Goal: Information Seeking & Learning: Learn about a topic

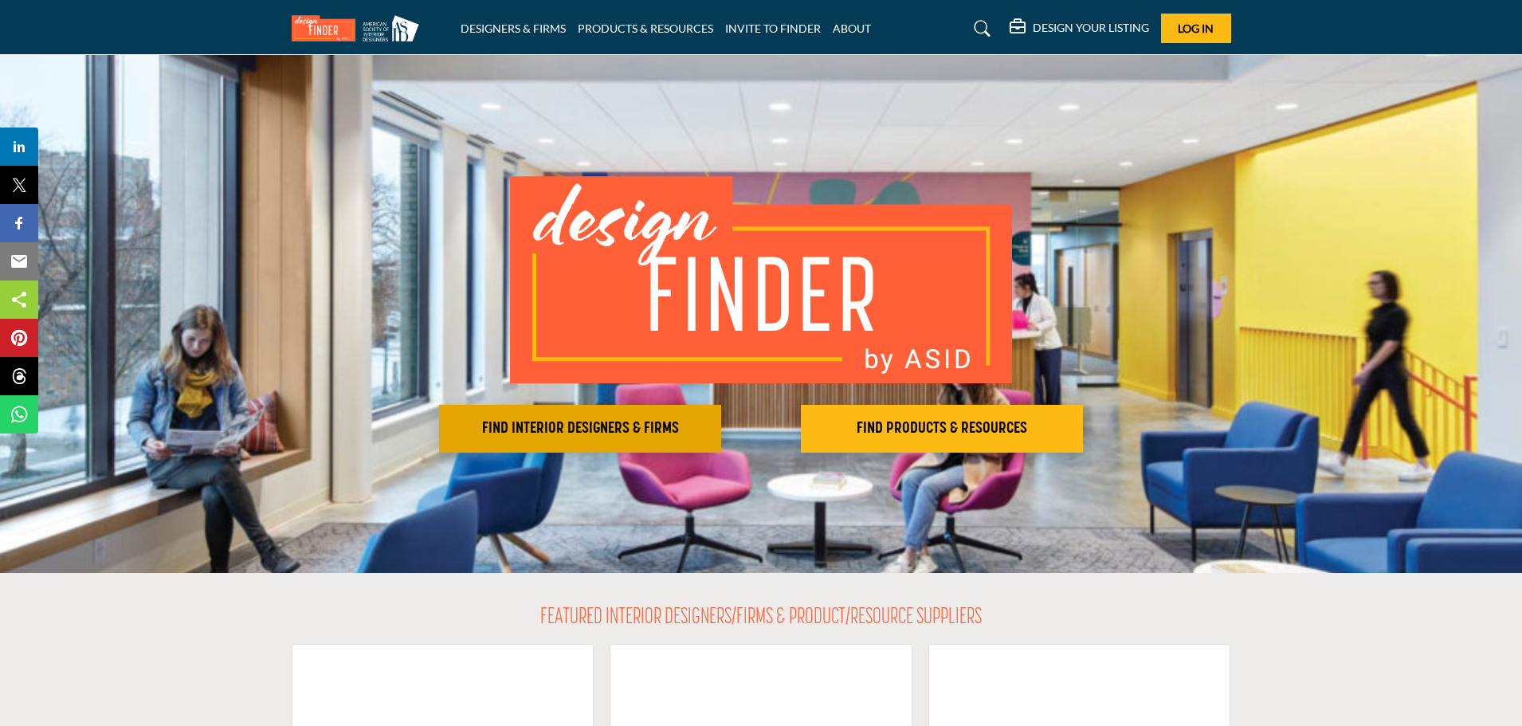
click at [581, 432] on h2 "FIND INTERIOR DESIGNERS & FIRMS" at bounding box center [580, 428] width 273 height 19
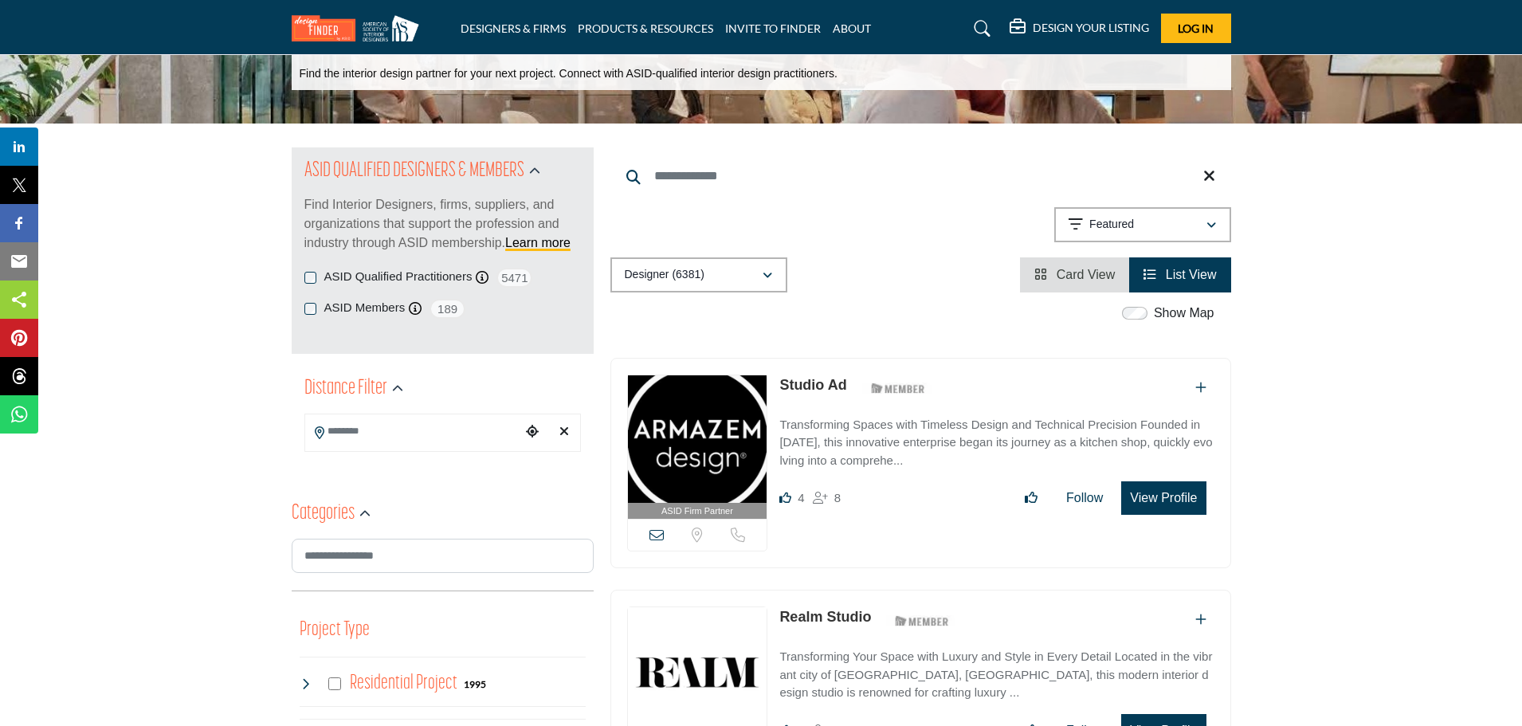
scroll to position [80, 0]
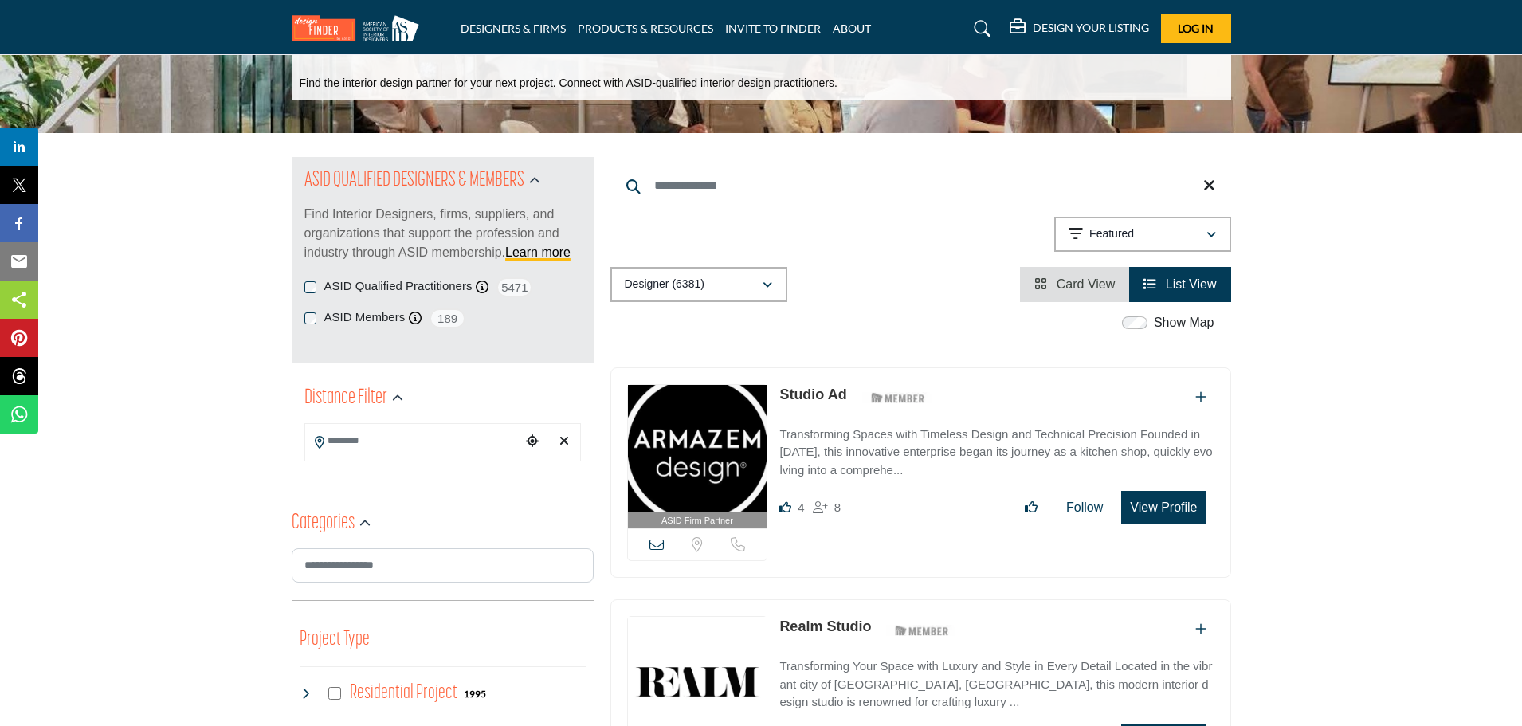
click at [442, 445] on input "Search Location" at bounding box center [412, 441] width 215 height 31
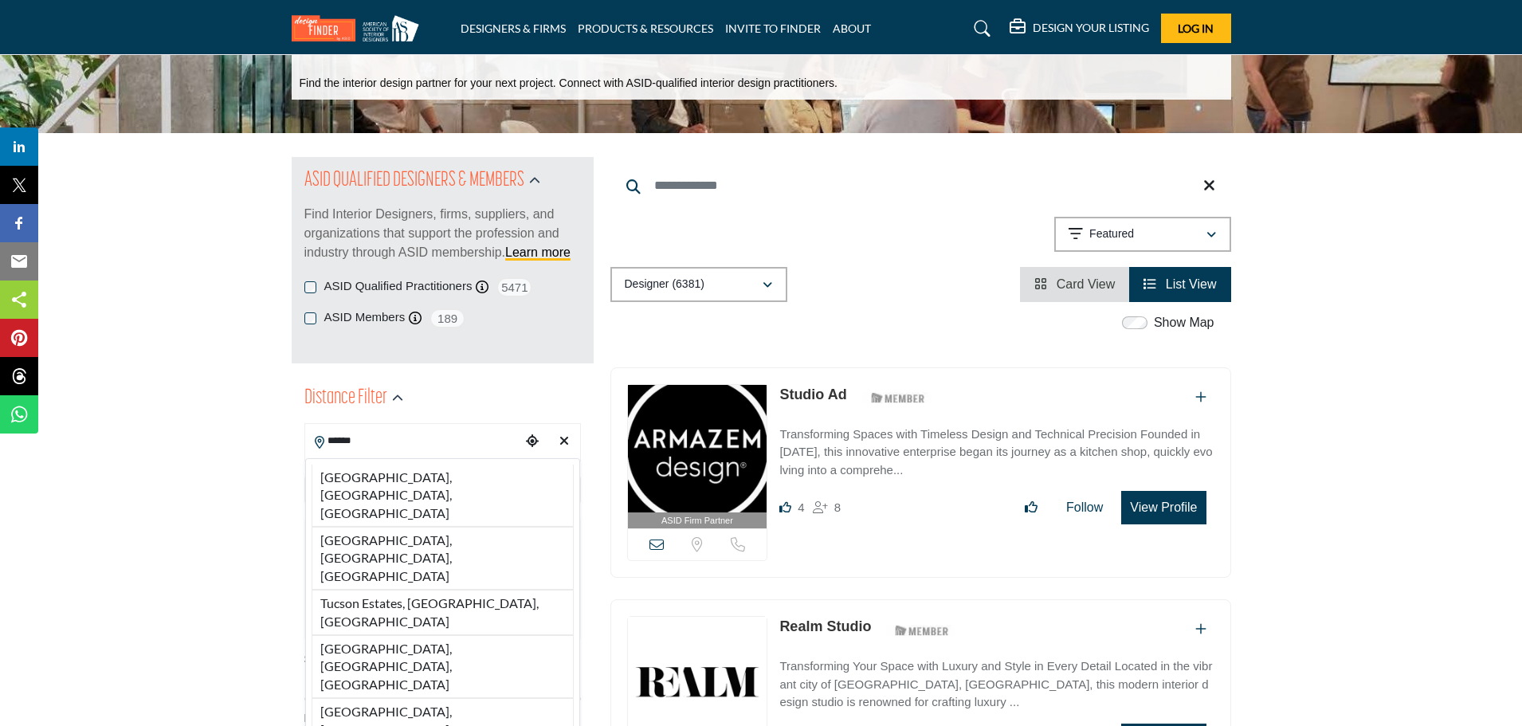
click at [424, 472] on li "Tucson, AZ, USA" at bounding box center [443, 496] width 262 height 62
type input "**********"
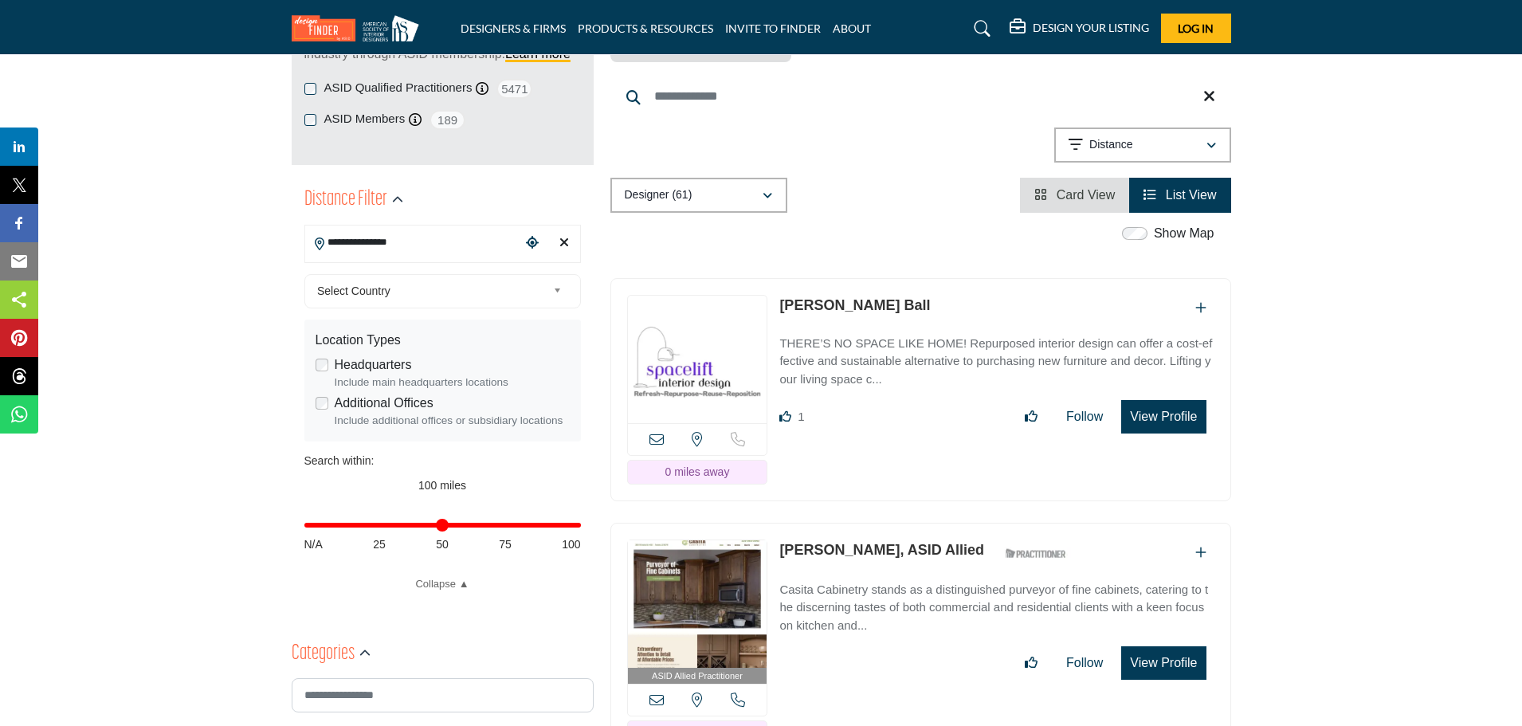
scroll to position [239, 0]
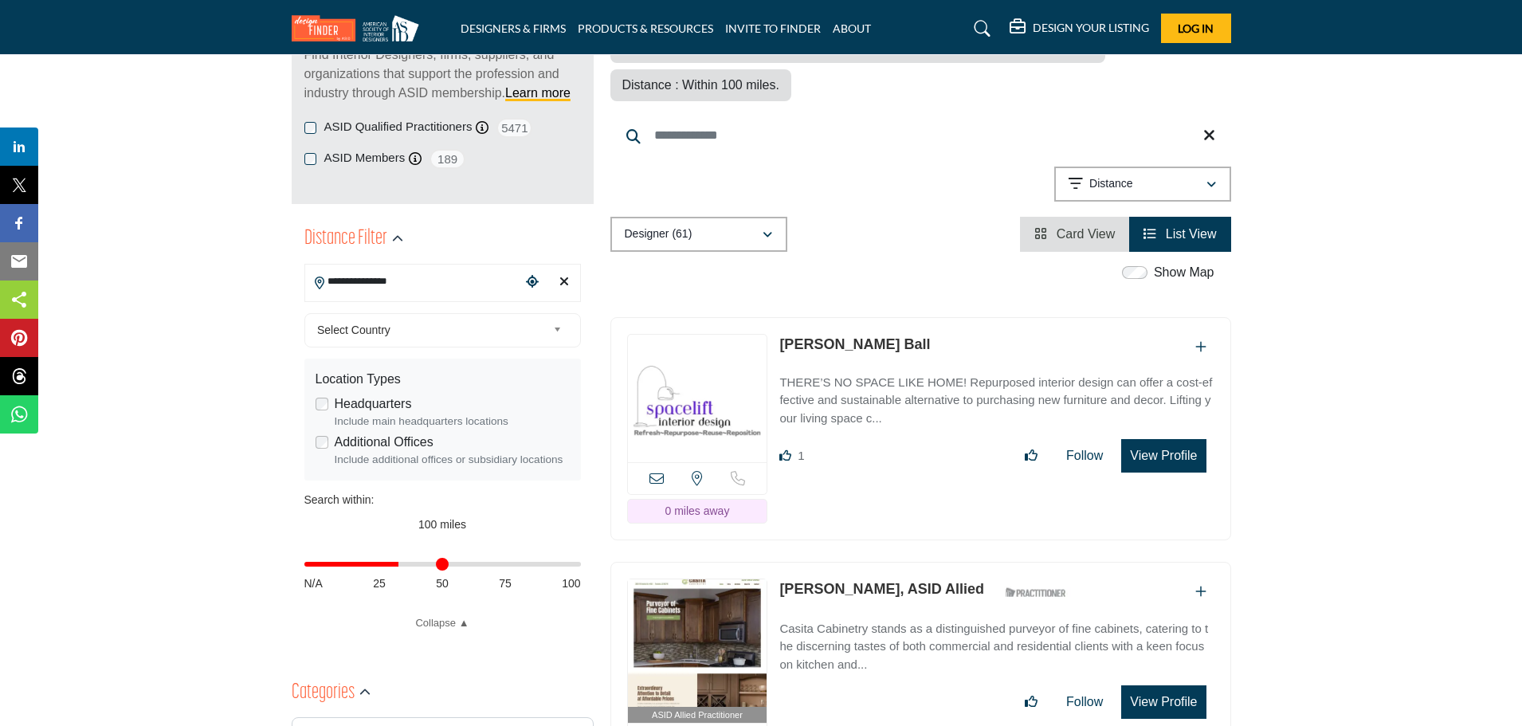
drag, startPoint x: 573, startPoint y: 564, endPoint x: 401, endPoint y: 569, distance: 172.2
type input "**"
click at [401, 566] on input "Distance in miles" at bounding box center [442, 564] width 277 height 3
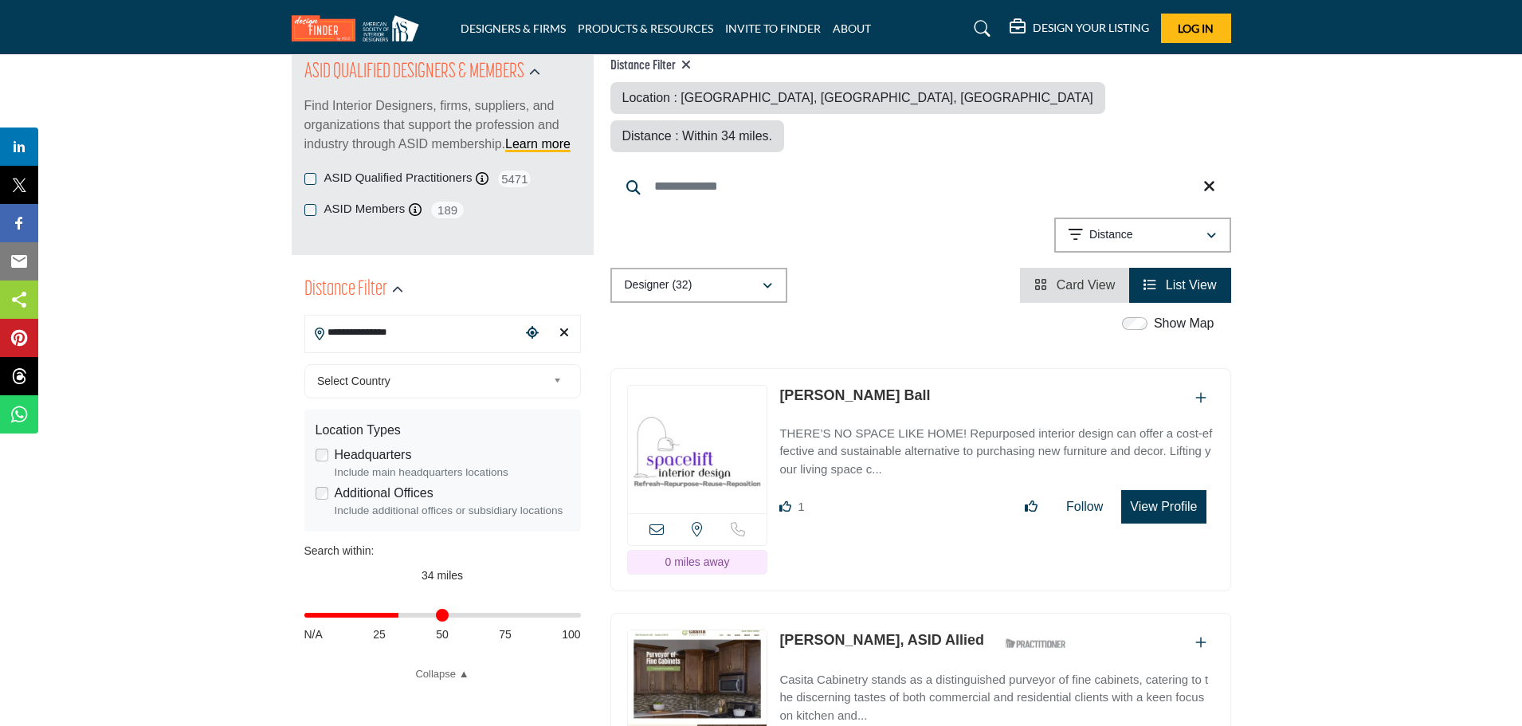
scroll to position [159, 0]
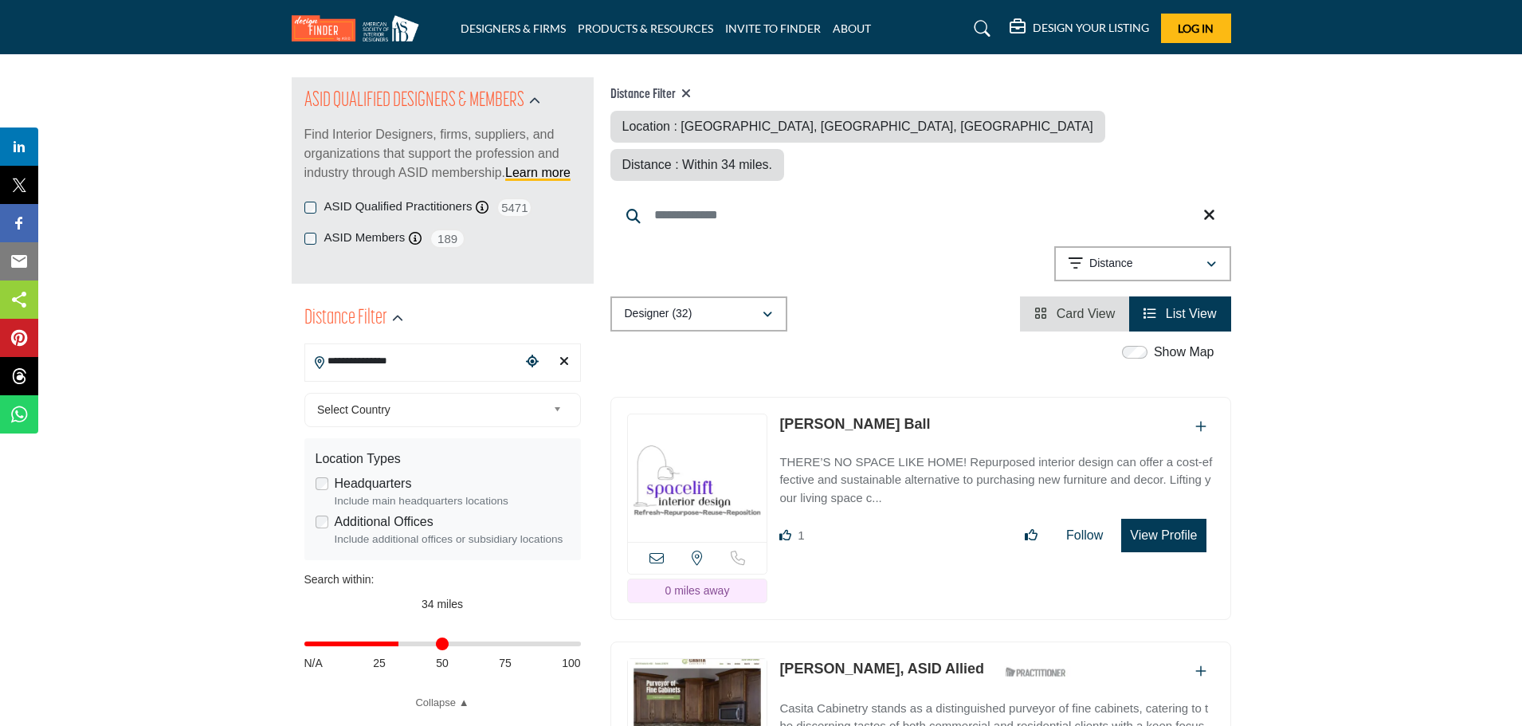
click at [1089, 307] on span "Card View" at bounding box center [1086, 314] width 59 height 14
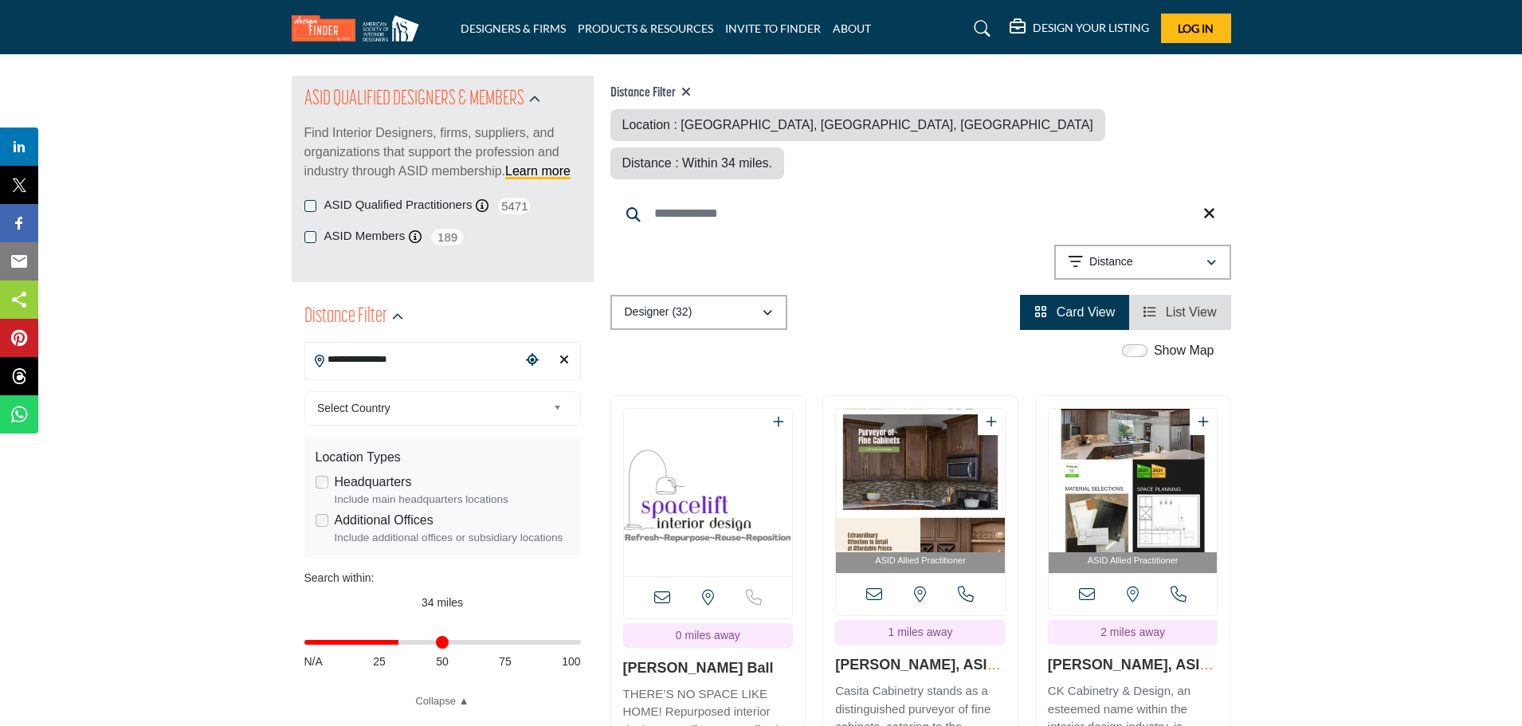
scroll to position [159, 0]
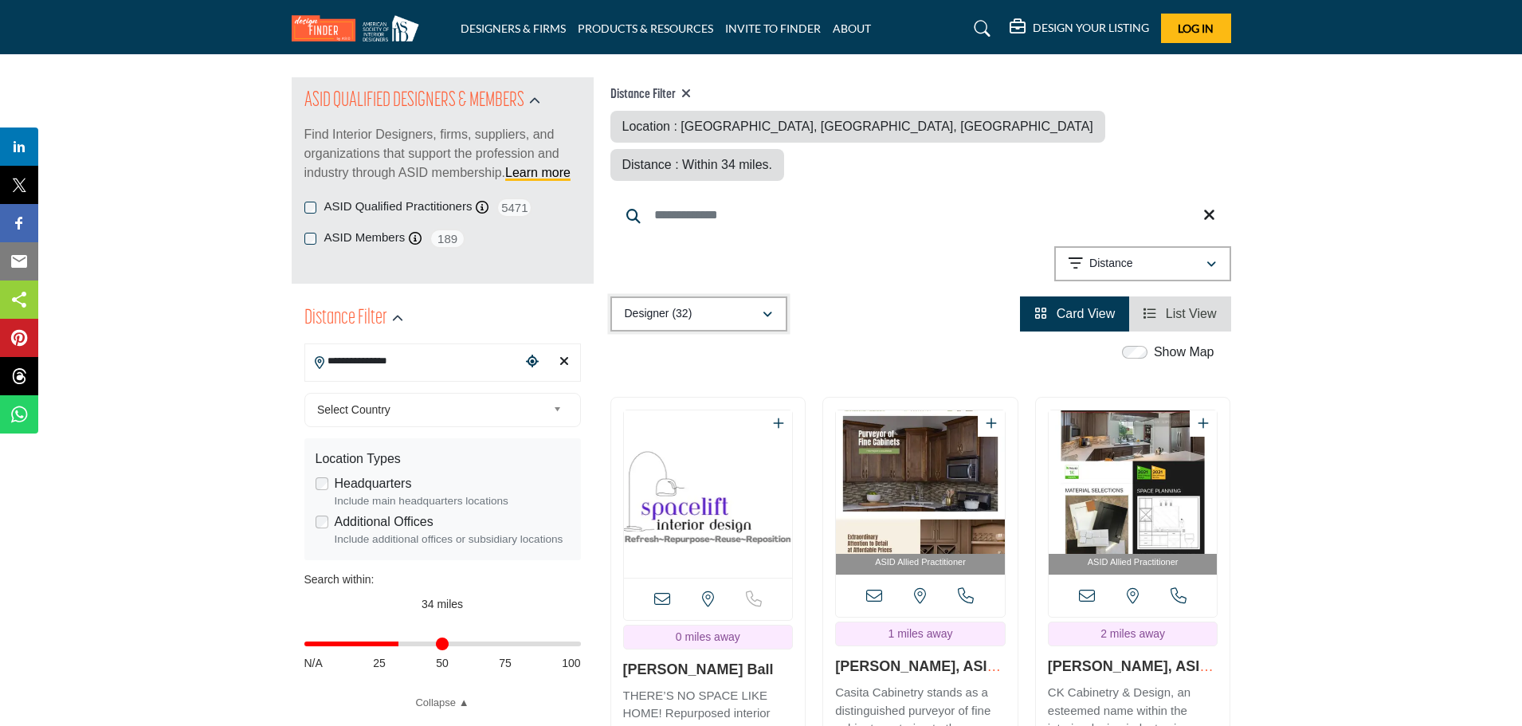
click at [771, 296] on button "Designer (32)" at bounding box center [698, 313] width 177 height 35
click at [701, 320] on div "All (32)" at bounding box center [700, 319] width 167 height 36
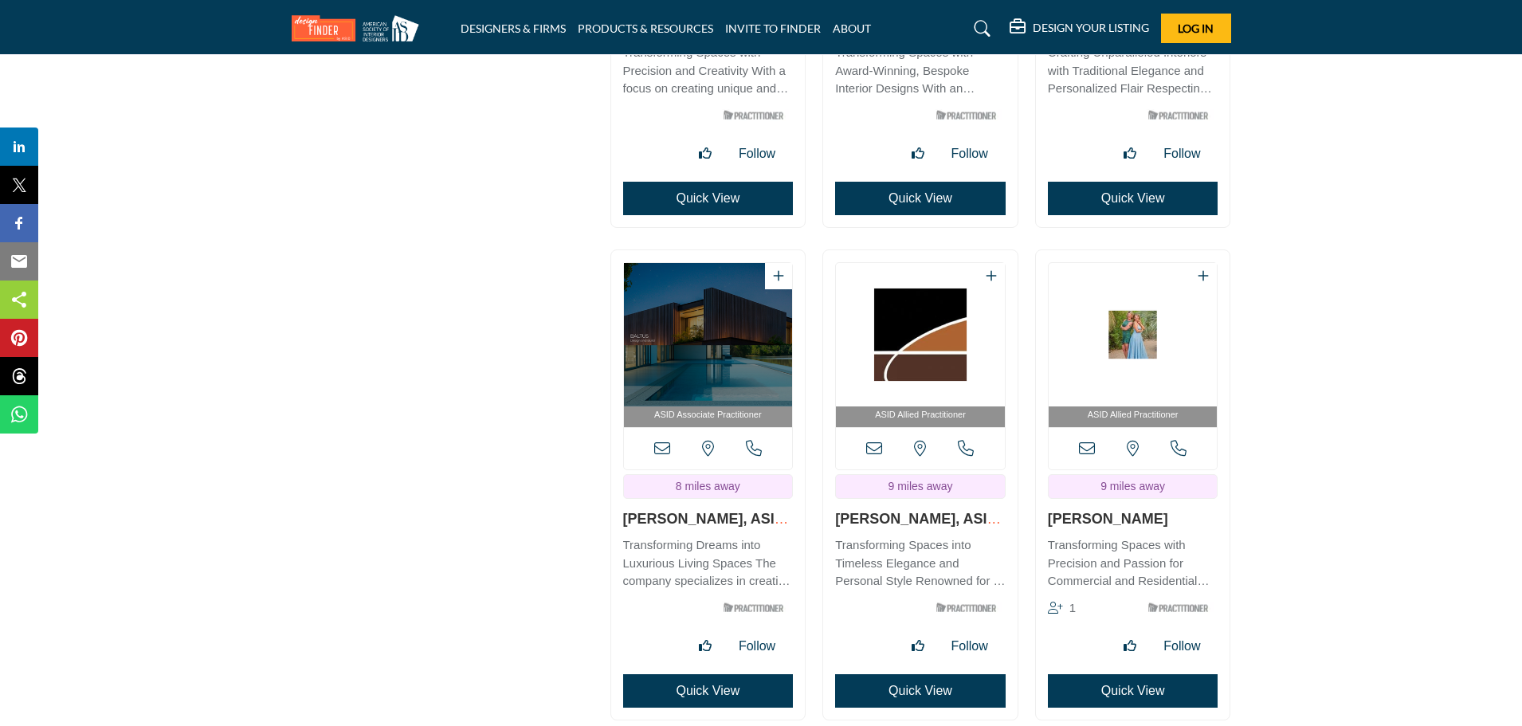
scroll to position [2710, 0]
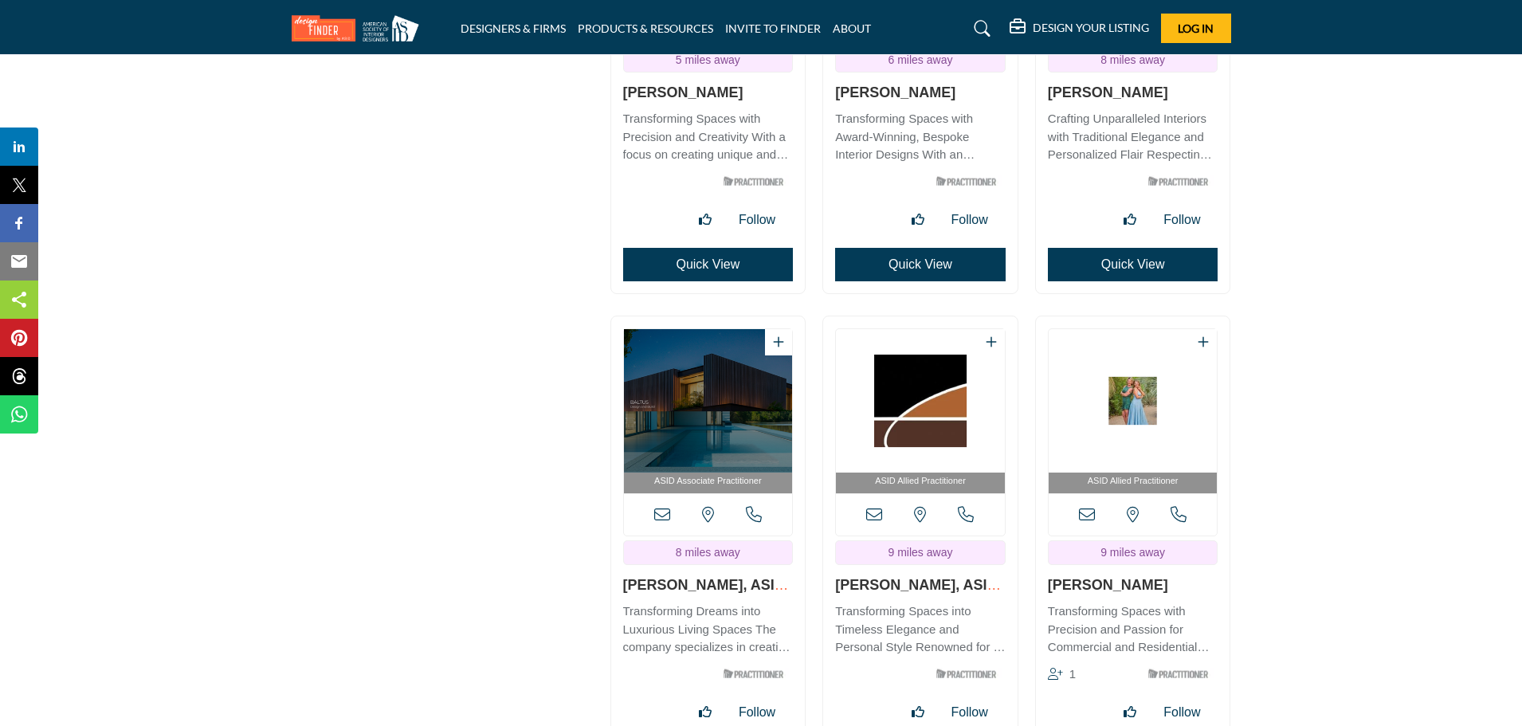
click at [905, 602] on p "Transforming Spaces into Timeless Elegance and Personal Style Renowned for its …" at bounding box center [920, 629] width 171 height 54
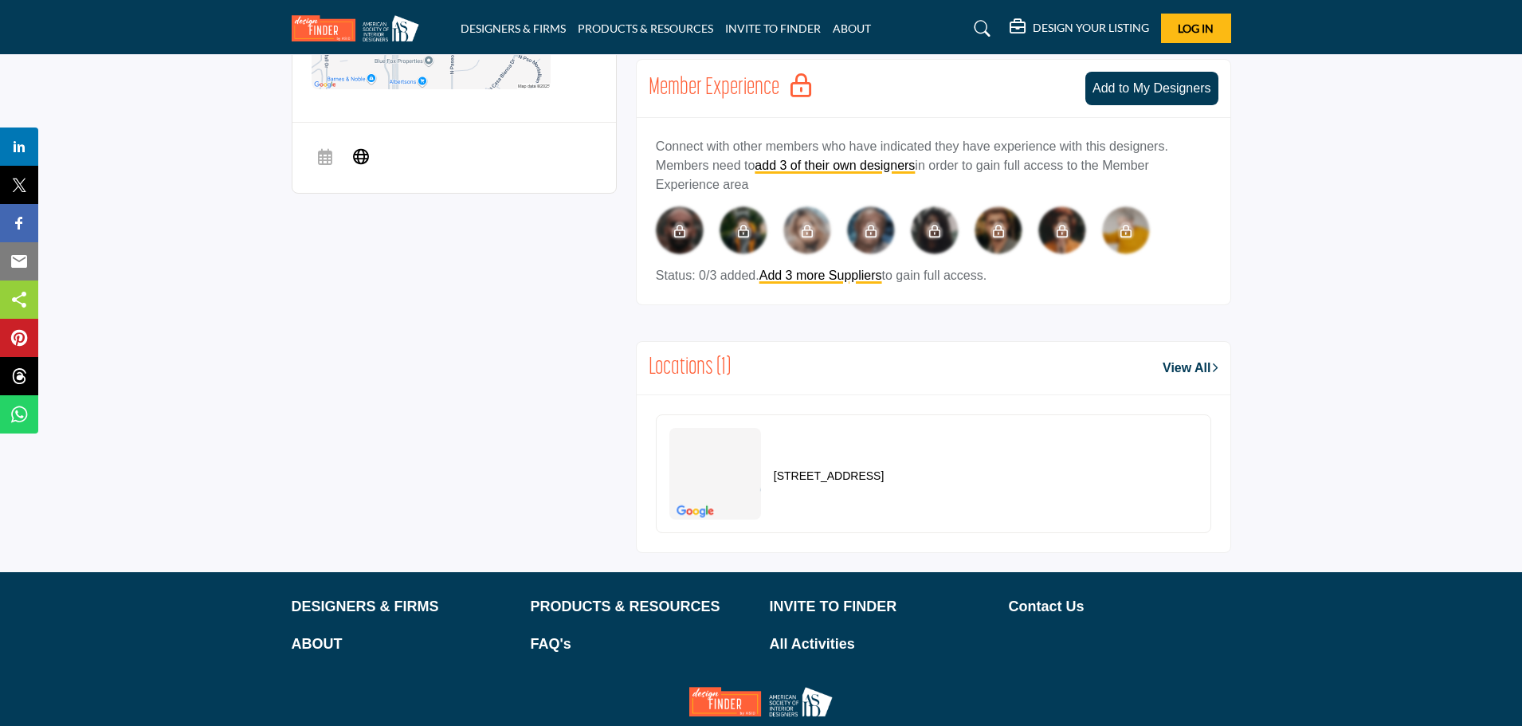
scroll to position [797, 0]
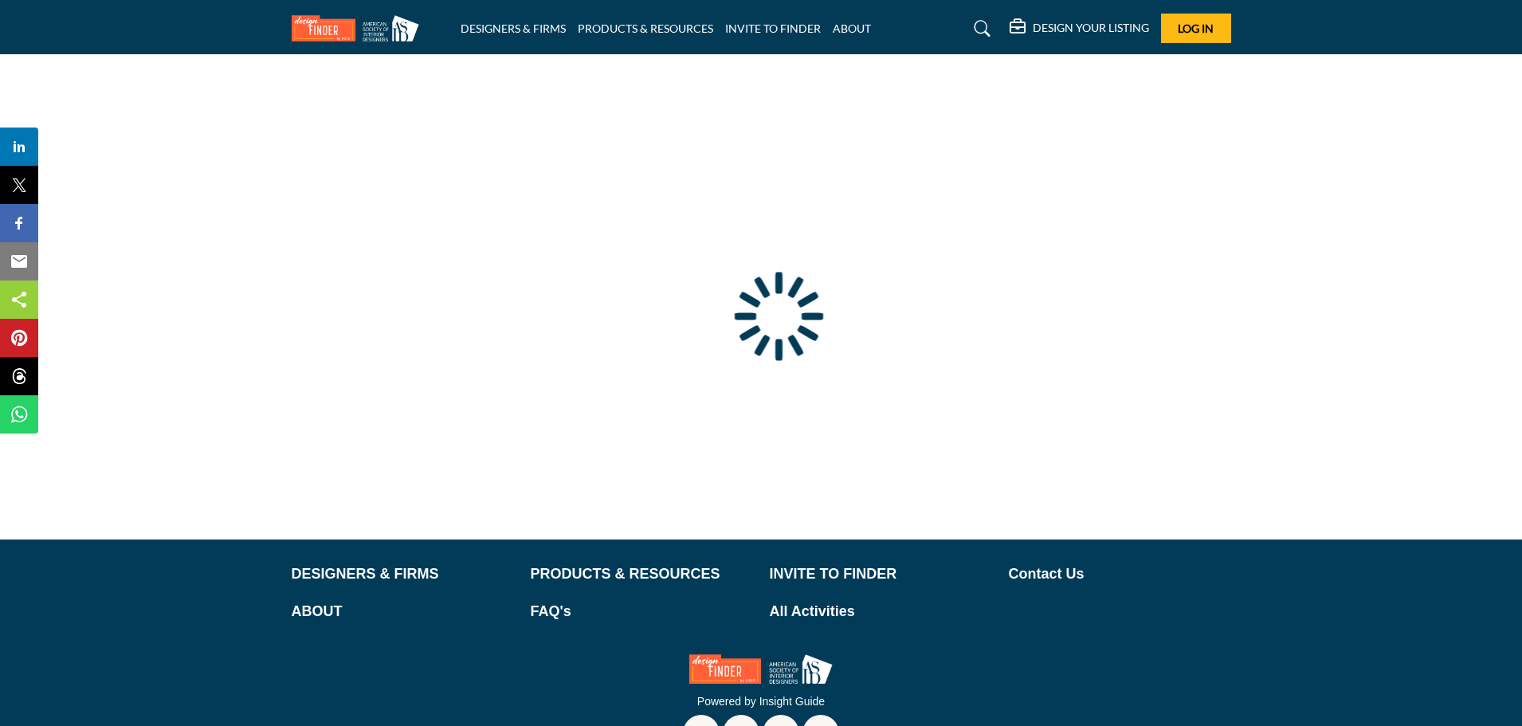
scroll to position [49, 0]
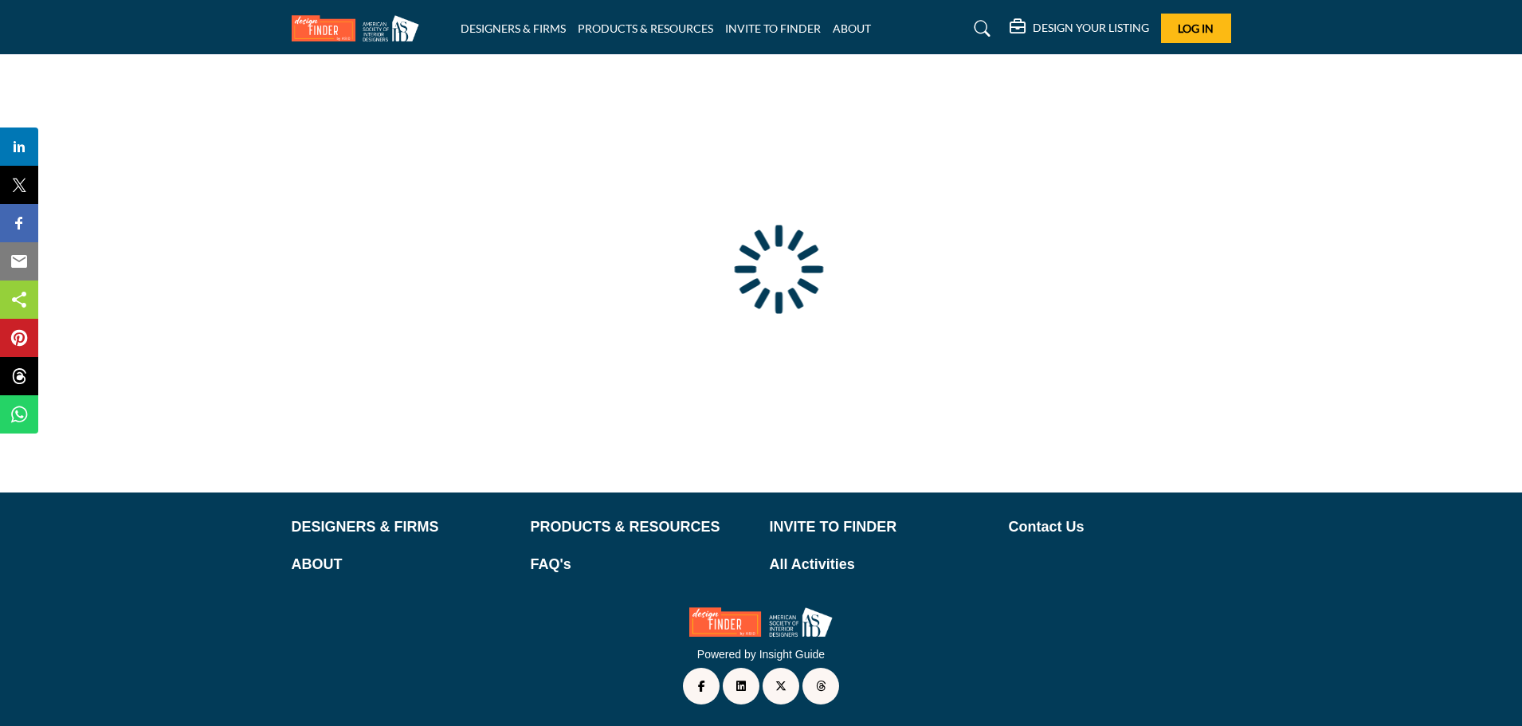
type input "**********"
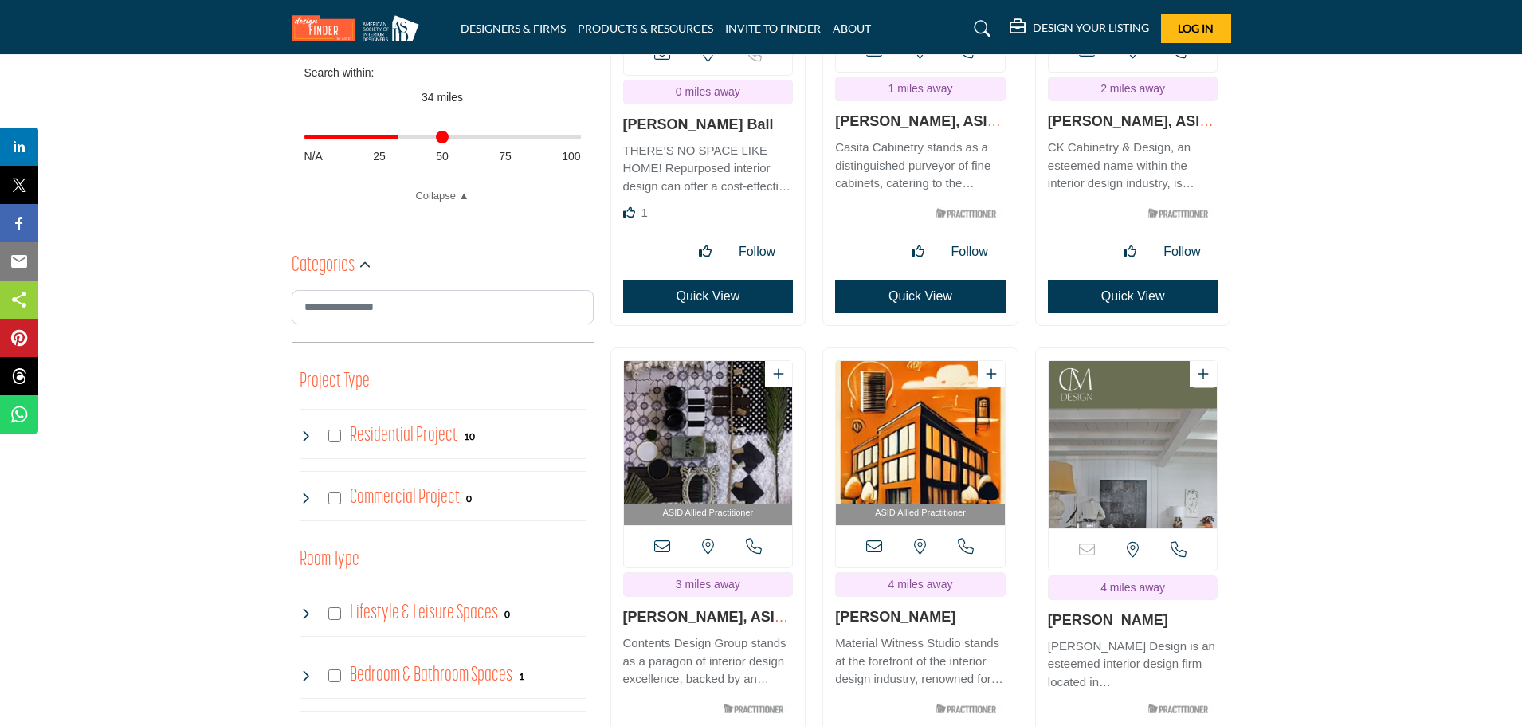
scroll to position [767, 0]
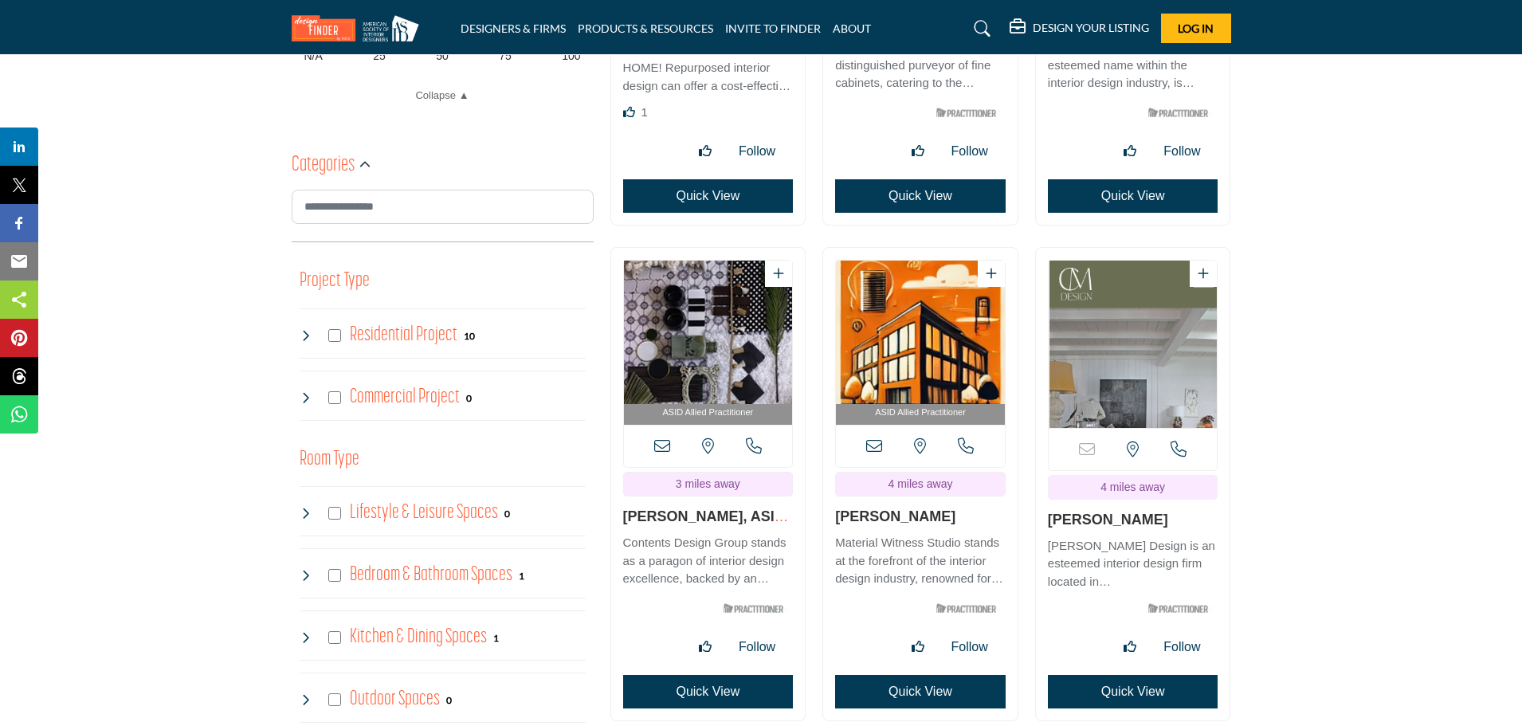
click at [1136, 556] on p "Christopher Marcum Design is an esteemed interior design firm located in Tucson…" at bounding box center [1133, 564] width 171 height 54
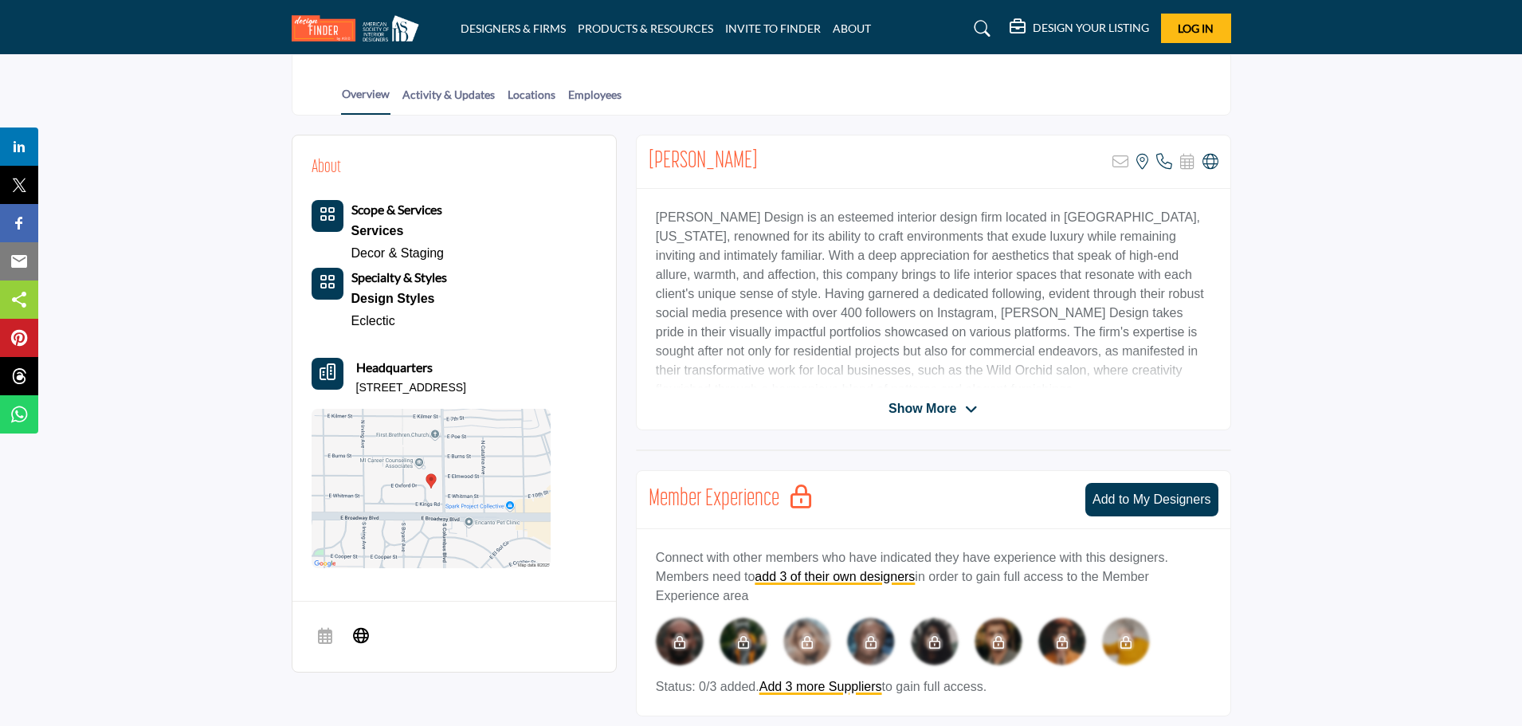
scroll to position [319, 0]
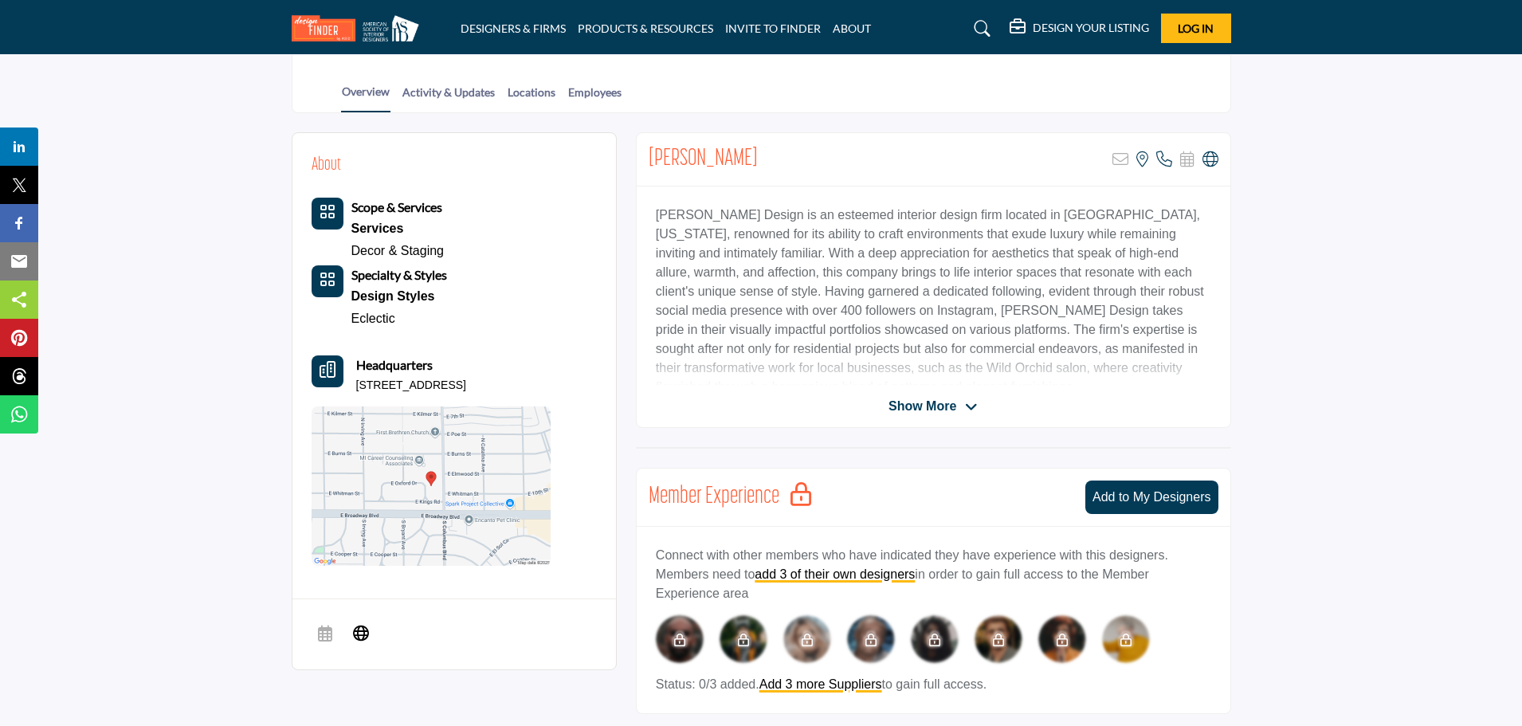
click at [913, 400] on span "Show More" at bounding box center [923, 406] width 68 height 19
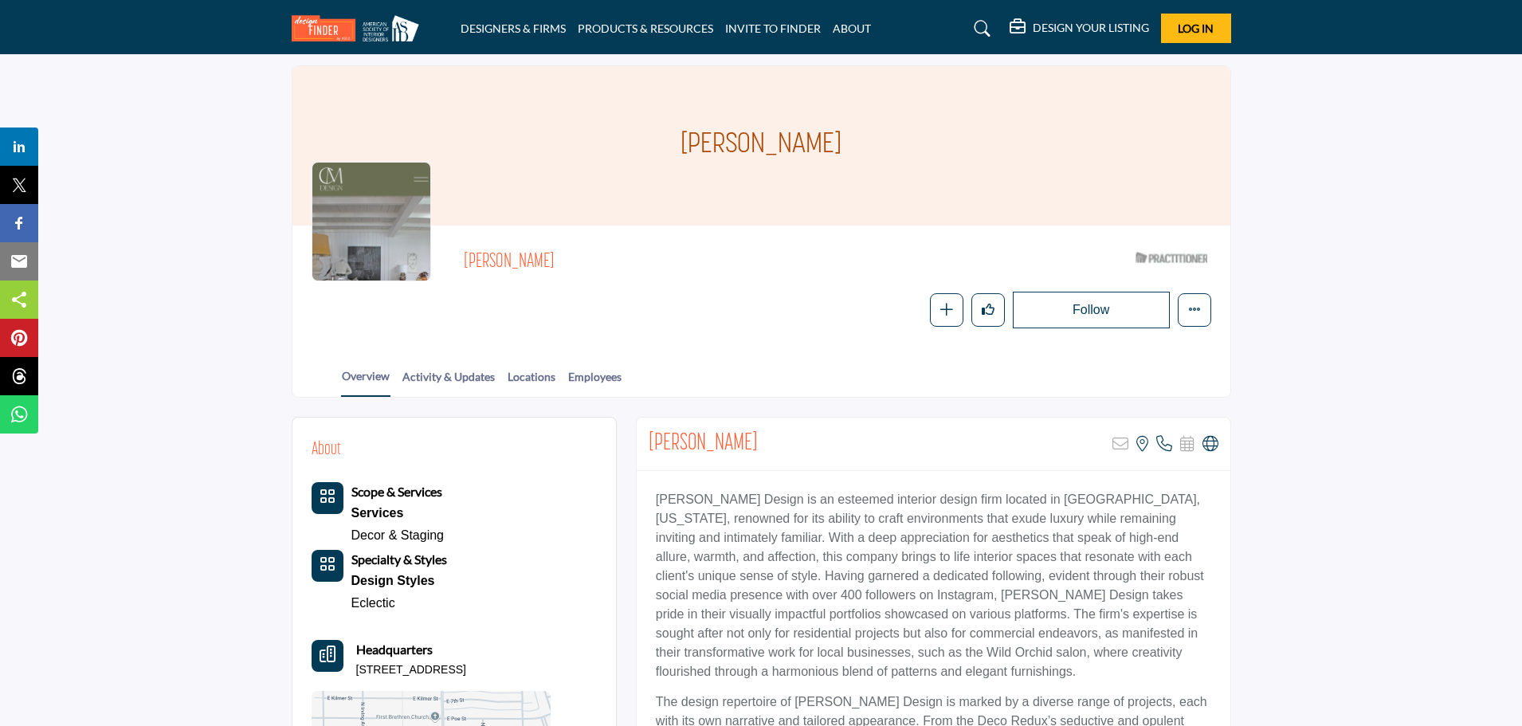
scroll to position [0, 0]
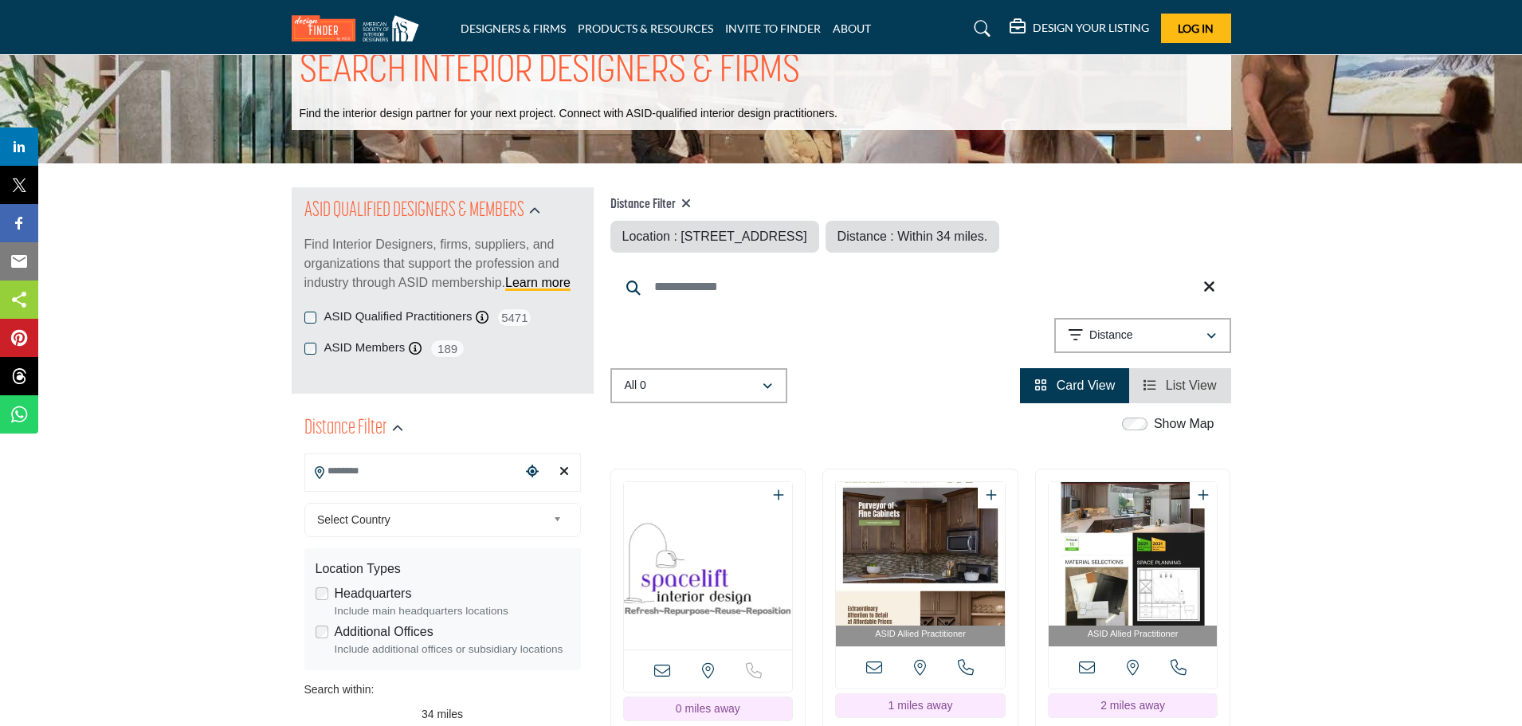
type input "**********"
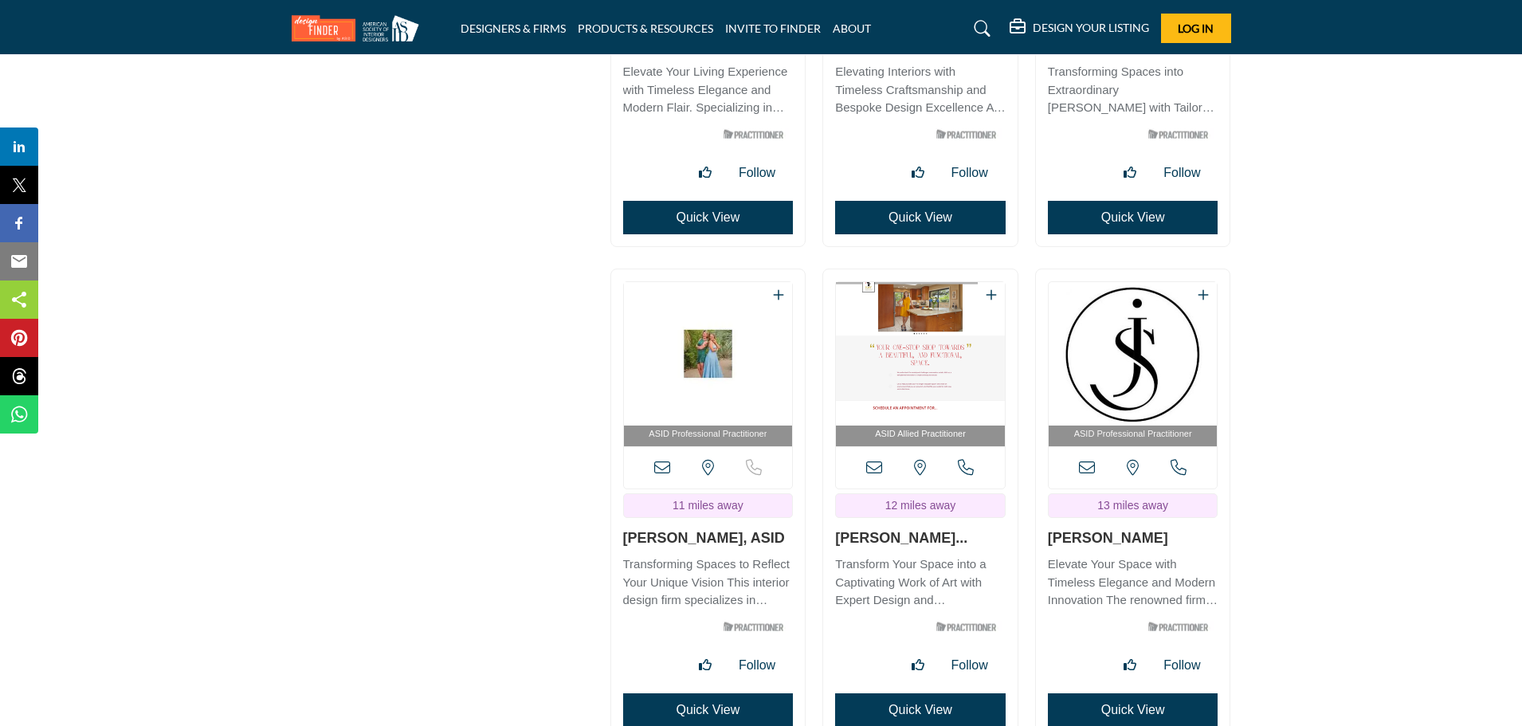
scroll to position [4315, 0]
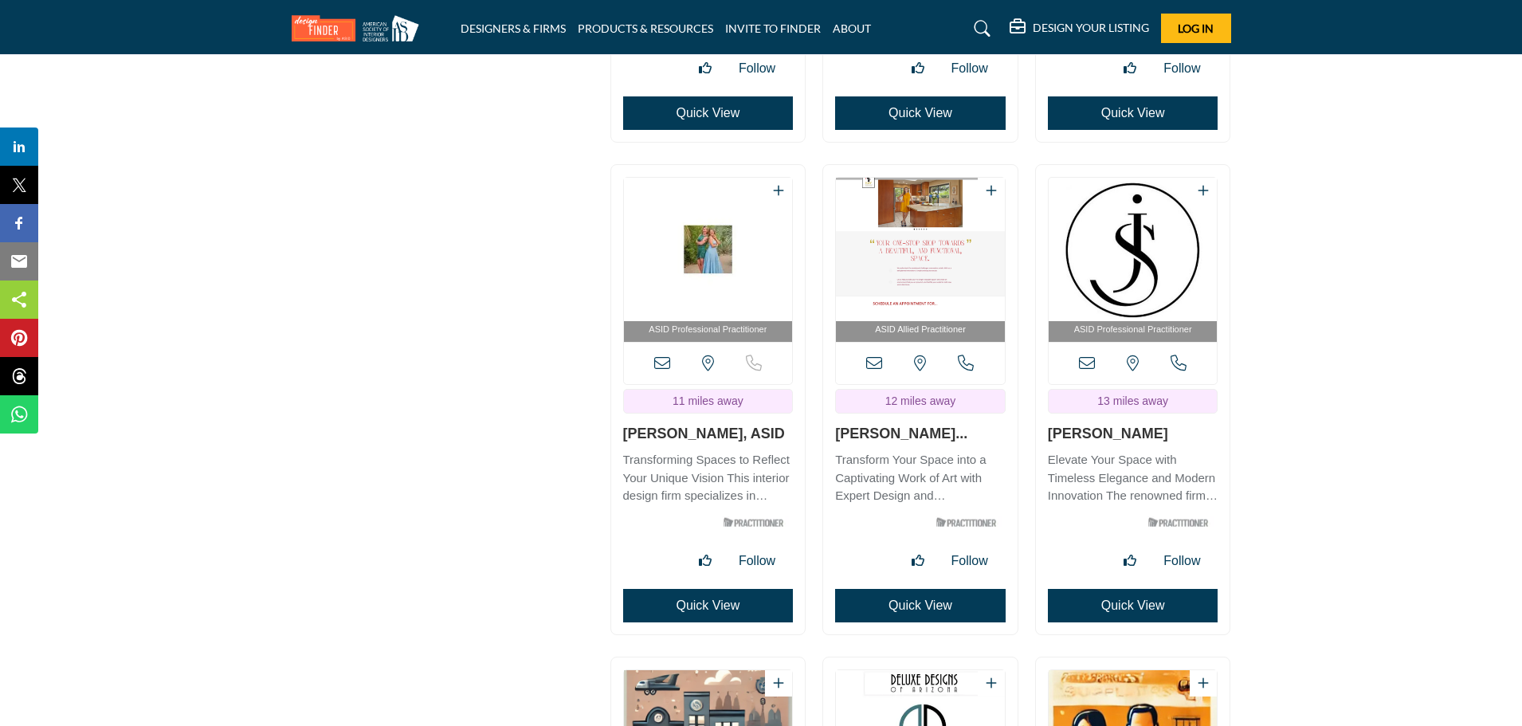
click at [696, 435] on link "[PERSON_NAME], ASID" at bounding box center [704, 434] width 162 height 16
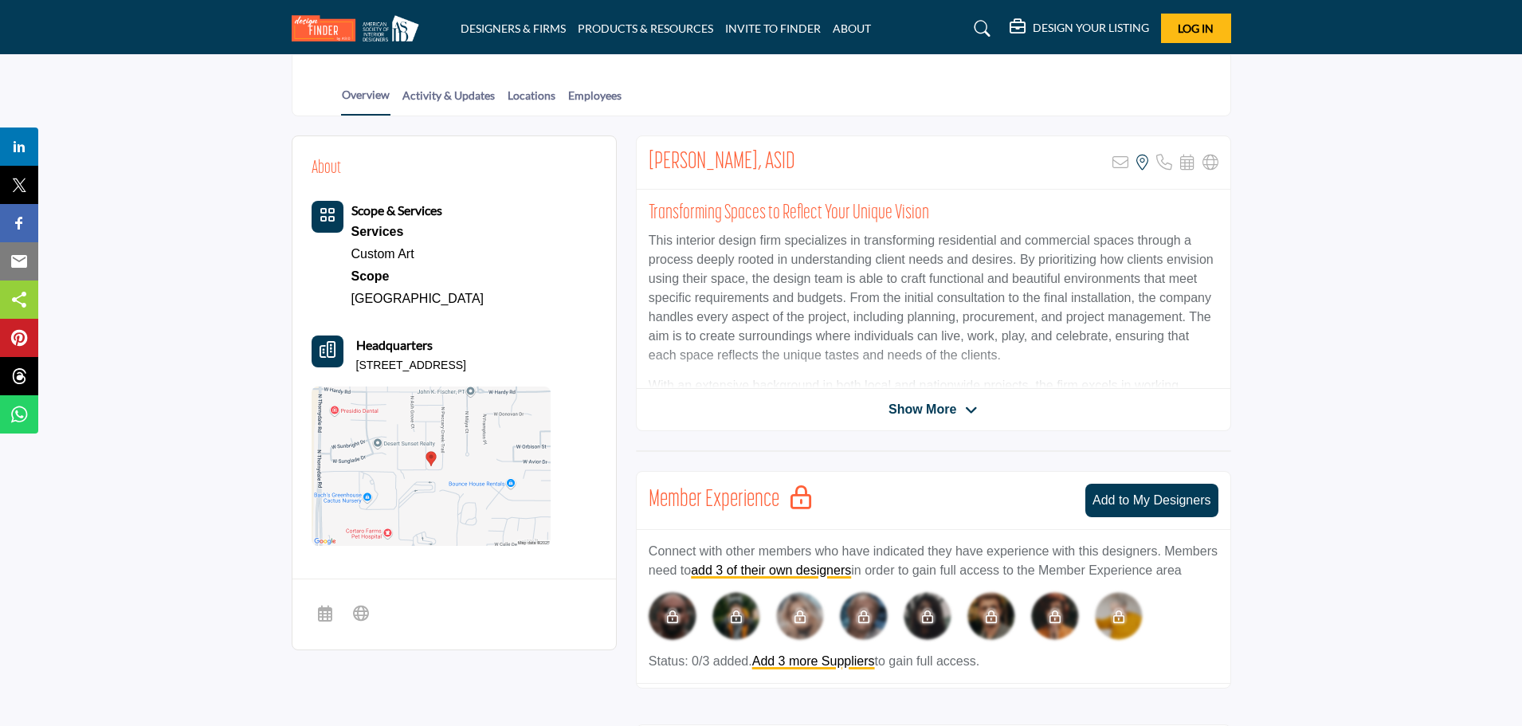
scroll to position [319, 0]
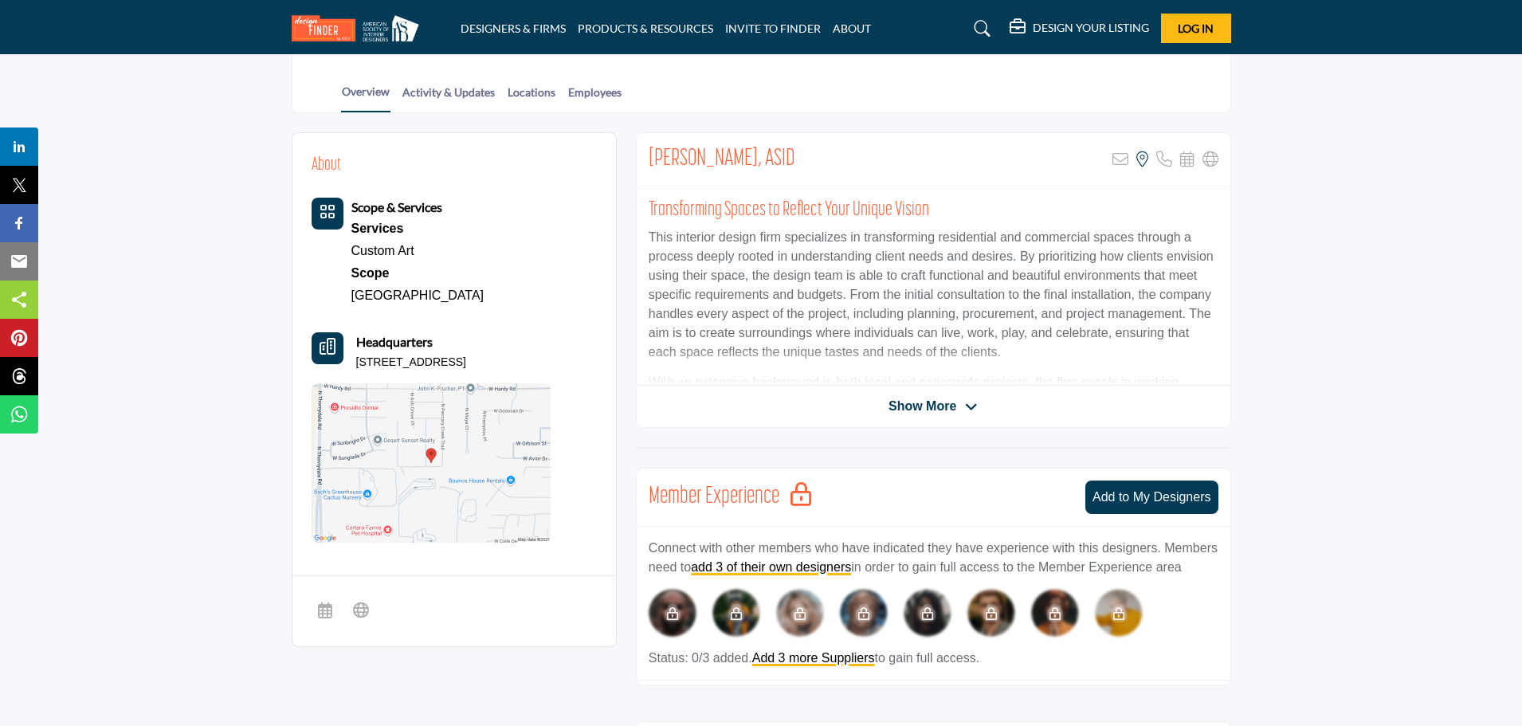
click at [1055, 400] on div "Show More" at bounding box center [934, 406] width 594 height 19
click at [936, 408] on span "Show More" at bounding box center [923, 406] width 68 height 19
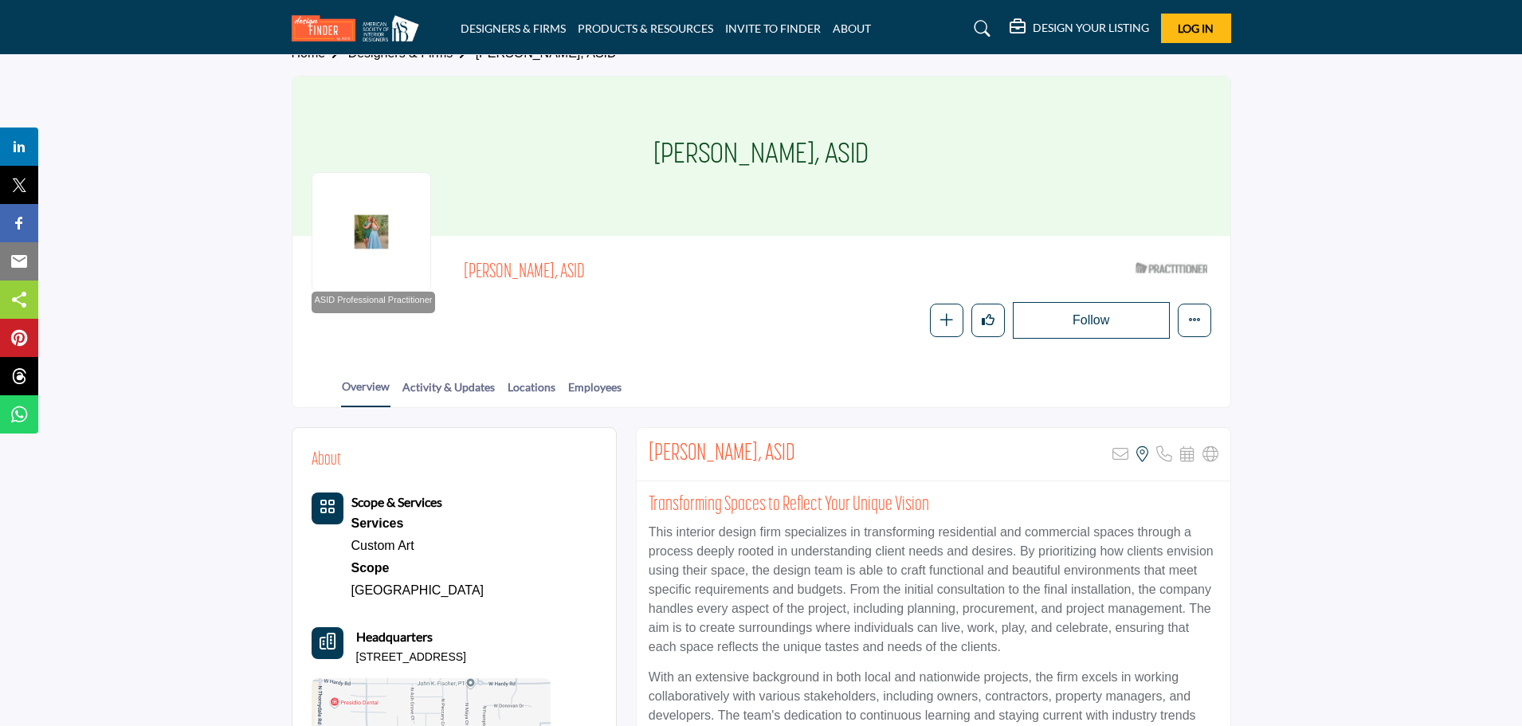
scroll to position [0, 0]
